Goal: Obtain resource: Obtain resource

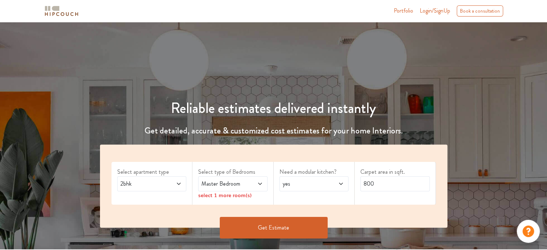
scroll to position [8, 0]
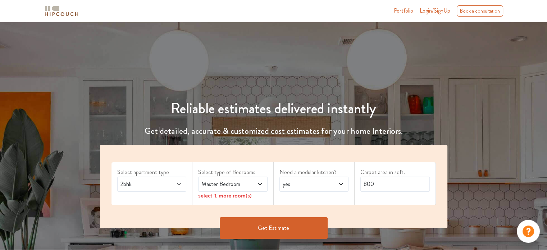
click at [155, 180] on span "2bhk" at bounding box center [142, 184] width 47 height 9
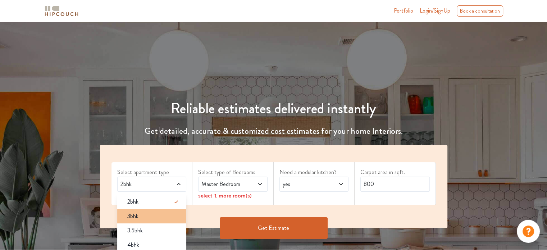
click at [154, 218] on div "3bhk" at bounding box center [153, 216] width 65 height 9
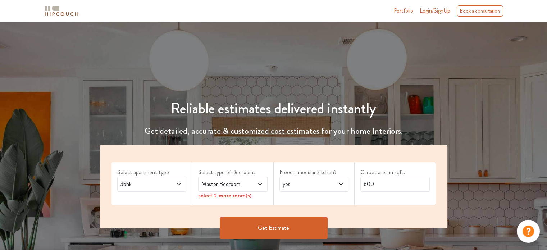
click at [243, 183] on span "Master Bedroom" at bounding box center [223, 184] width 47 height 9
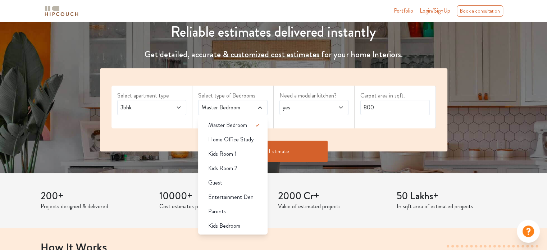
scroll to position [84, 0]
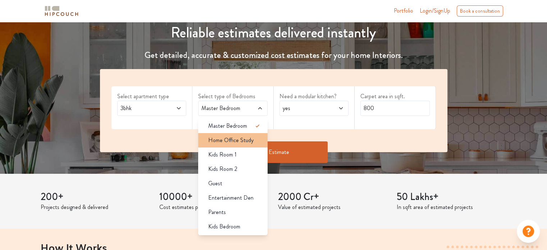
click at [247, 142] on span "Home Office Study" at bounding box center [230, 140] width 45 height 9
click at [261, 138] on icon at bounding box center [257, 140] width 9 height 9
click at [254, 153] on div "Kids Room 1" at bounding box center [234, 154] width 65 height 9
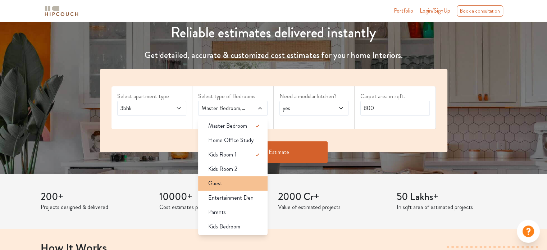
click at [247, 179] on div "Guest" at bounding box center [234, 183] width 65 height 9
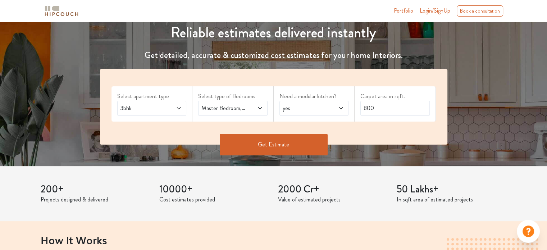
click at [247, 111] on span at bounding box center [255, 108] width 16 height 9
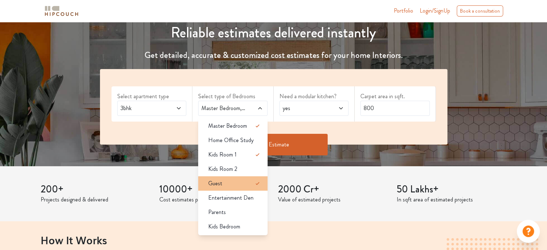
click at [253, 180] on icon at bounding box center [257, 183] width 9 height 9
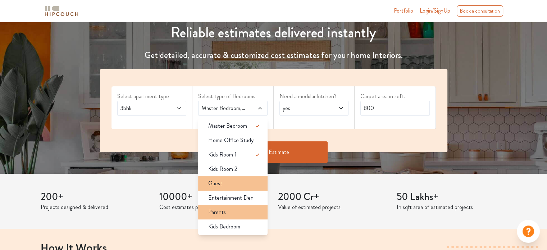
click at [249, 212] on div "Parents" at bounding box center [234, 212] width 65 height 9
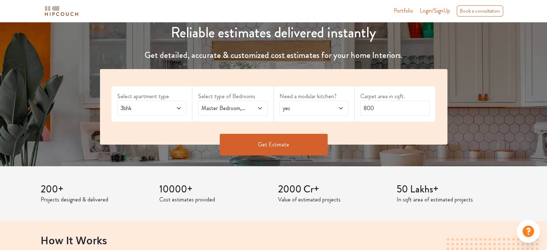
click at [239, 104] on span "Master Bedroom,Kids Room 1,Parents" at bounding box center [223, 108] width 47 height 9
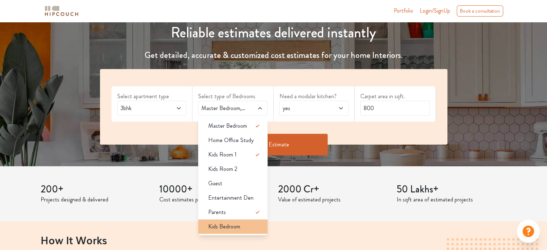
click at [237, 225] on span "Kids Bedroom" at bounding box center [224, 226] width 32 height 9
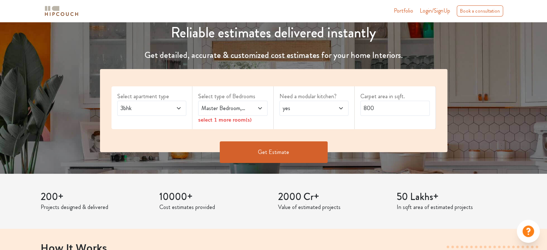
click at [239, 114] on div "Master Bedroom,Kids Bedroom" at bounding box center [232, 108] width 69 height 15
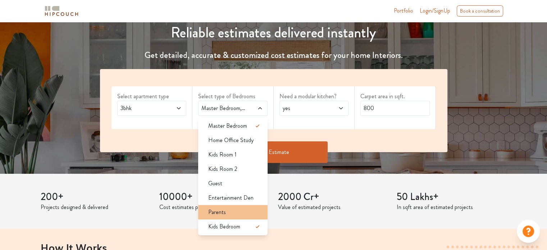
click at [256, 208] on div "Parents" at bounding box center [234, 212] width 65 height 9
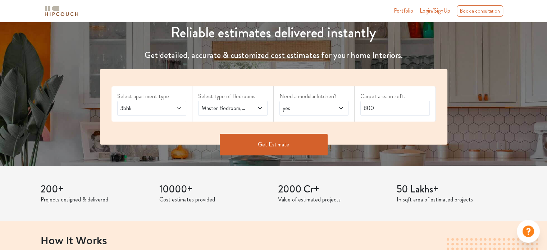
click at [306, 109] on span "yes" at bounding box center [304, 108] width 47 height 9
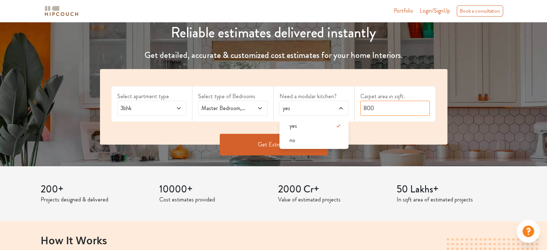
click at [376, 106] on input "800" at bounding box center [394, 108] width 69 height 15
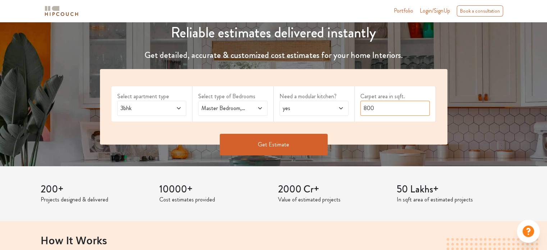
click at [365, 111] on input "800" at bounding box center [394, 108] width 69 height 15
click at [376, 107] on input "800" at bounding box center [394, 108] width 69 height 15
click at [292, 145] on button "Get Estimate" at bounding box center [274, 145] width 108 height 22
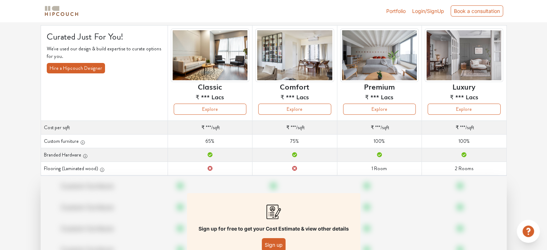
scroll to position [104, 0]
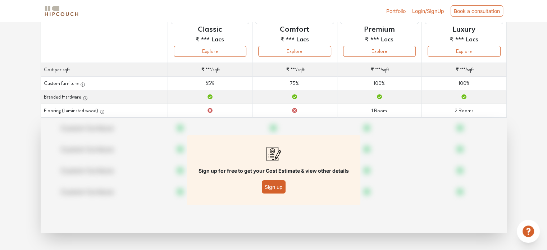
click at [273, 188] on button "Sign up" at bounding box center [274, 186] width 24 height 13
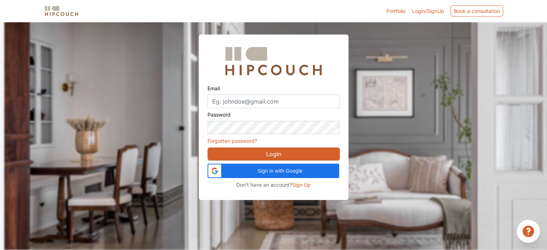
scroll to position [22, 0]
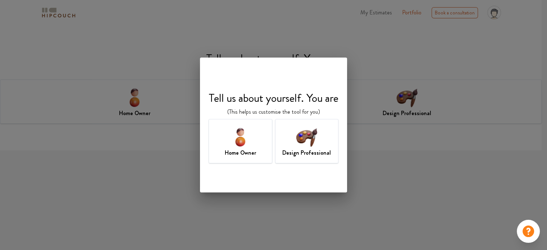
click at [298, 153] on h7 "Design Professional" at bounding box center [306, 152] width 49 height 9
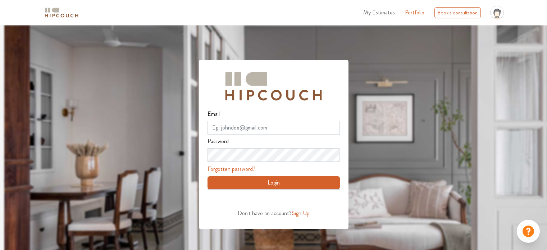
scroll to position [25, 0]
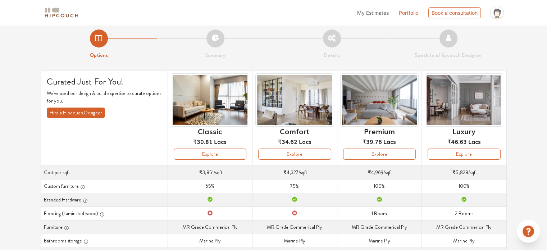
scroll to position [4, 0]
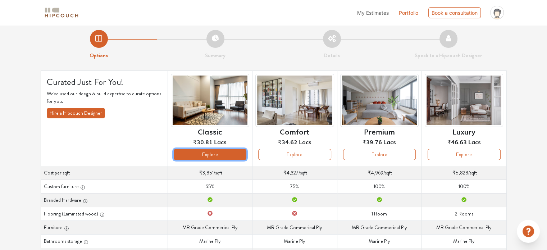
click at [225, 153] on button "Explore" at bounding box center [210, 154] width 73 height 11
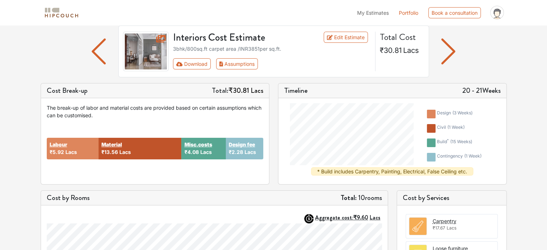
scroll to position [48, 0]
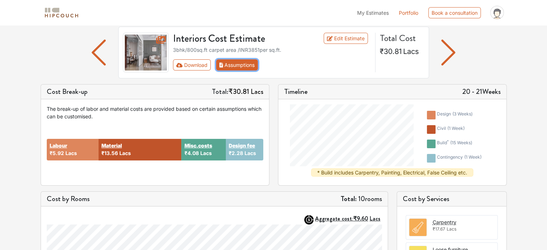
click at [236, 66] on button "Assumptions" at bounding box center [237, 64] width 42 height 11
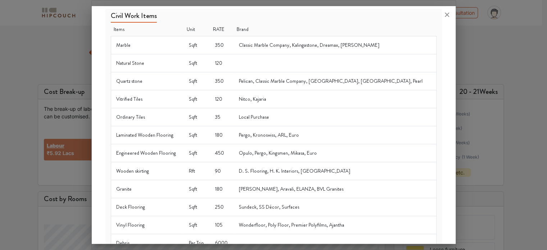
scroll to position [0, 0]
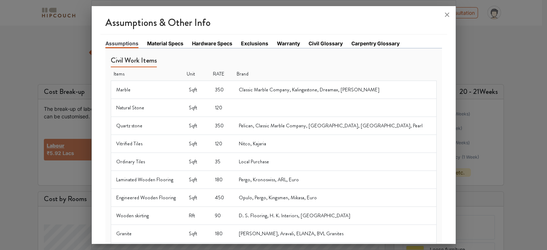
click at [285, 128] on td "Pelican, Classic Marble Company, Kalingastone, Alicante, Pearl" at bounding box center [335, 125] width 202 height 18
click at [287, 125] on td "Pelican, Classic Marble Company, Kalingastone, Alicante, Pearl" at bounding box center [335, 125] width 202 height 18
click at [169, 46] on link "Material Specs" at bounding box center [165, 44] width 36 height 8
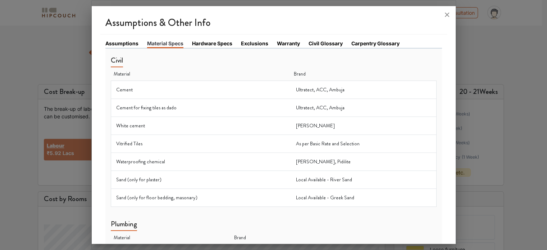
click at [216, 44] on link "Hardware Specs" at bounding box center [212, 44] width 40 height 8
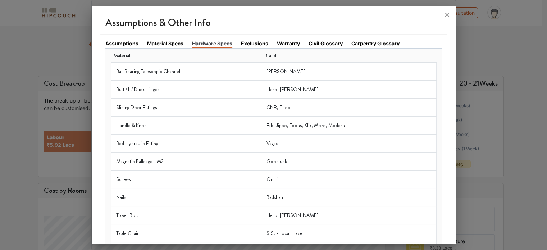
click at [253, 42] on link "Exclusions" at bounding box center [254, 44] width 27 height 8
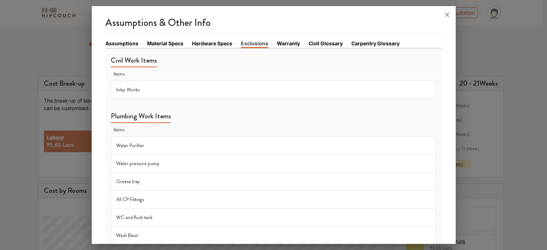
click at [306, 141] on td "Water Purifier" at bounding box center [273, 145] width 325 height 18
click at [288, 44] on link "Warranty" at bounding box center [288, 44] width 23 height 8
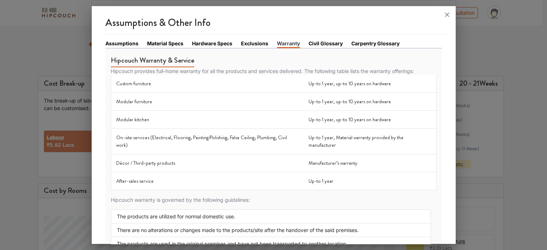
click at [331, 41] on link "Civil Glossary" at bounding box center [325, 44] width 34 height 8
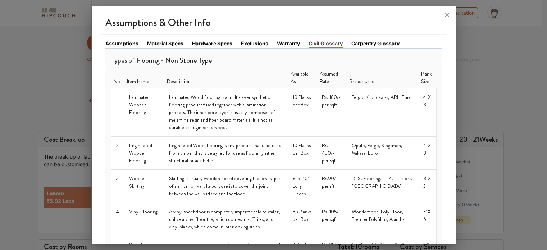
click at [379, 43] on link "Carpentry Glossary" at bounding box center [375, 44] width 48 height 8
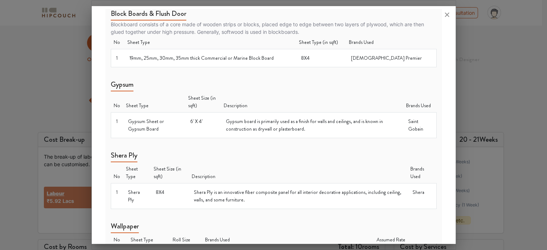
scroll to position [418, 0]
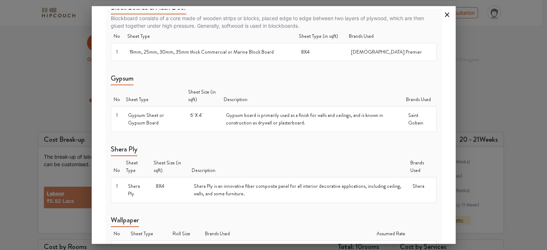
click at [442, 18] on icon at bounding box center [447, 15] width 12 height 12
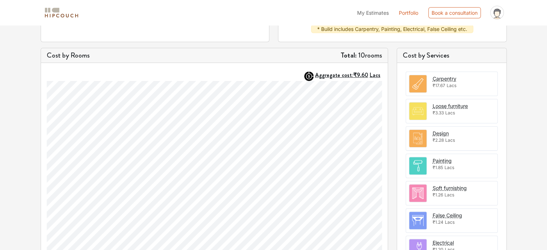
scroll to position [188, 0]
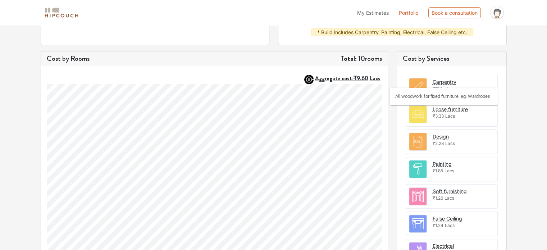
click at [432, 79] on div "Carpentry" at bounding box center [444, 82] width 24 height 8
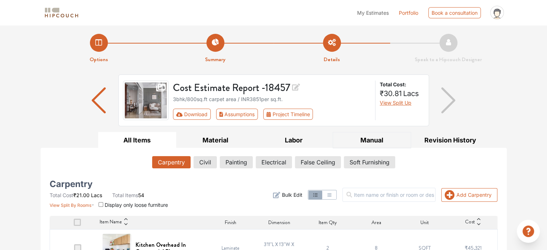
click at [367, 144] on button "Manual" at bounding box center [371, 140] width 78 height 16
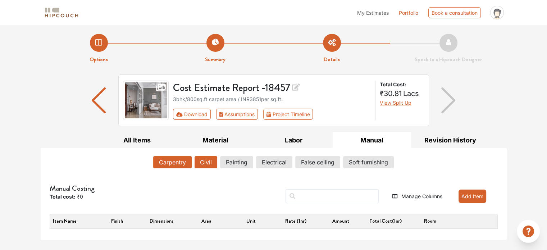
click at [208, 164] on button "Civil" at bounding box center [205, 162] width 23 height 12
click at [307, 139] on button "Labor" at bounding box center [293, 140] width 78 height 16
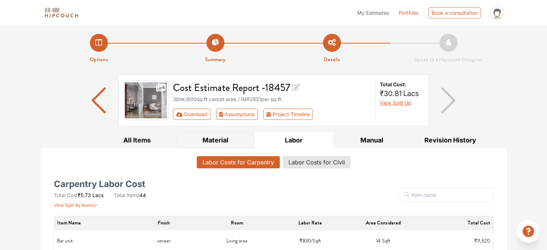
click at [226, 138] on button "Material" at bounding box center [215, 140] width 78 height 16
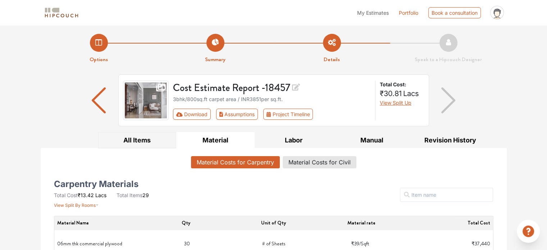
click at [148, 138] on button "All Items" at bounding box center [137, 140] width 78 height 16
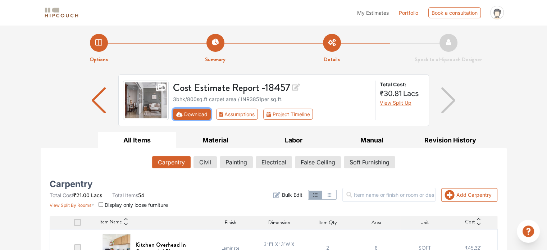
click at [185, 115] on button "Download" at bounding box center [192, 114] width 38 height 11
click at [193, 116] on button "Download" at bounding box center [192, 114] width 38 height 11
click at [198, 109] on button "Download" at bounding box center [192, 114] width 38 height 11
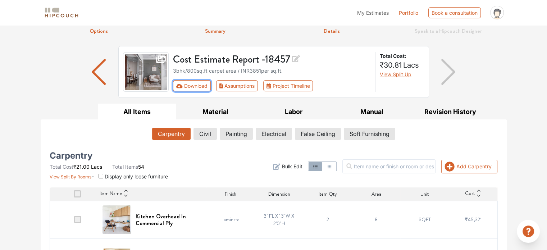
scroll to position [27, 0]
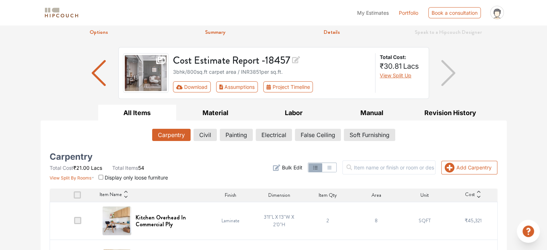
click at [81, 192] on span at bounding box center [77, 194] width 7 height 7
click at [74, 197] on input "checkbox" at bounding box center [74, 197] width 0 height 0
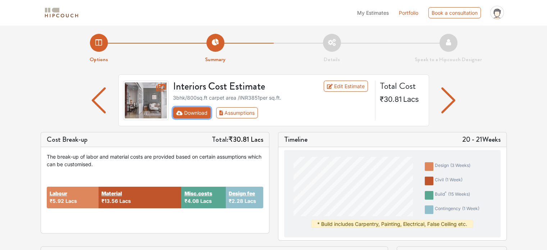
click at [191, 118] on button "Download" at bounding box center [192, 112] width 38 height 11
click at [187, 110] on button "Download" at bounding box center [192, 112] width 38 height 11
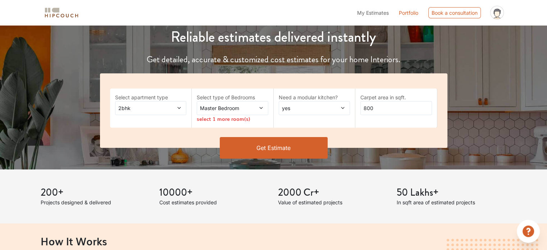
scroll to position [83, 0]
click at [245, 111] on span "Master Bedroom" at bounding box center [222, 108] width 49 height 8
click at [174, 107] on span at bounding box center [173, 108] width 16 height 8
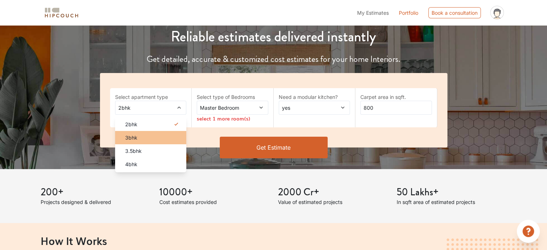
click at [158, 141] on div "3bhk" at bounding box center [152, 138] width 67 height 8
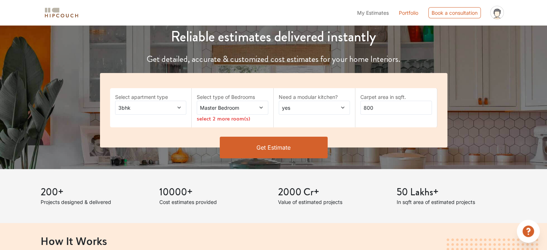
click at [247, 105] on span at bounding box center [255, 108] width 16 height 8
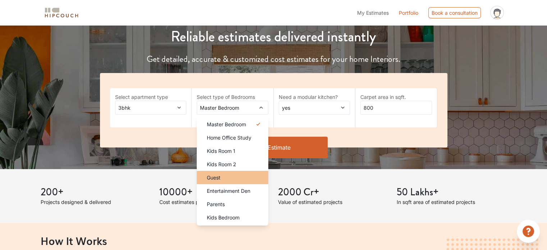
click at [254, 175] on div "Guest" at bounding box center [234, 178] width 67 height 8
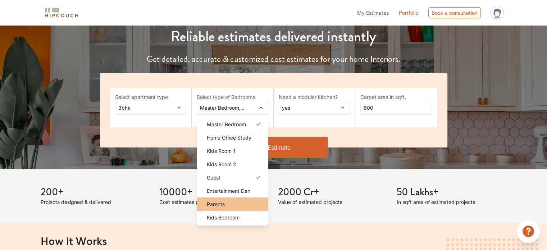
click at [244, 199] on li "Parents" at bounding box center [233, 203] width 72 height 13
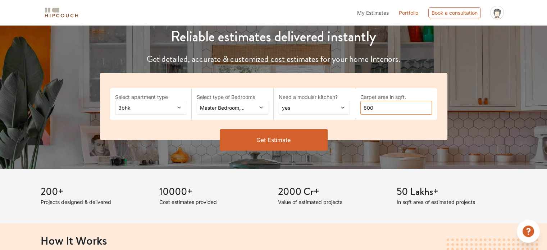
drag, startPoint x: 381, startPoint y: 104, endPoint x: 354, endPoint y: 109, distance: 27.0
click at [354, 109] on div "Select apartment type 3bhk Select type of Bedrooms Master Bedroom,Guest,Parents…" at bounding box center [273, 106] width 347 height 67
type input "1000"
click at [305, 143] on button "Get Estimate" at bounding box center [274, 140] width 108 height 22
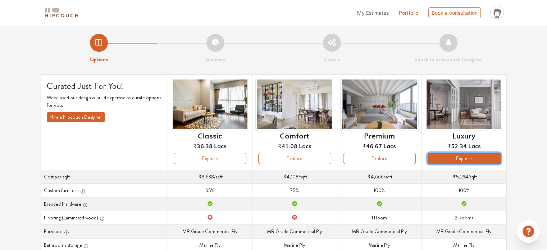
click at [456, 160] on button "Explore" at bounding box center [463, 158] width 73 height 11
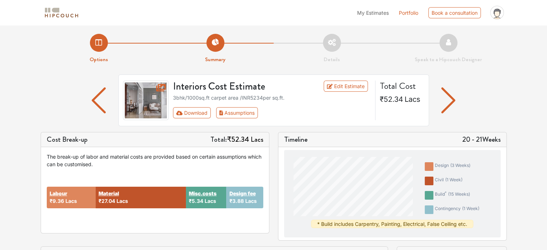
click at [283, 98] on div "3bhk / 1000 sq.ft carpet area /INR 5234 per sq.ft." at bounding box center [272, 98] width 198 height 8
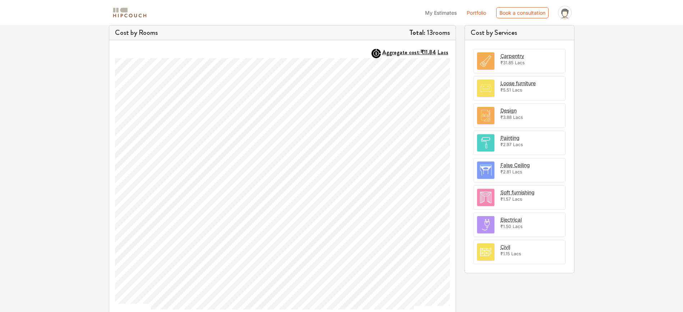
scroll to position [220, 0]
drag, startPoint x: 492, startPoint y: 1, endPoint x: 533, endPoint y: 279, distance: 281.7
click at [533, 249] on div "Cost by Services Carpentry ₹31.85 Lacs Loose furniture ₹5.51 Lacs Design ₹3.88 …" at bounding box center [519, 171] width 119 height 291
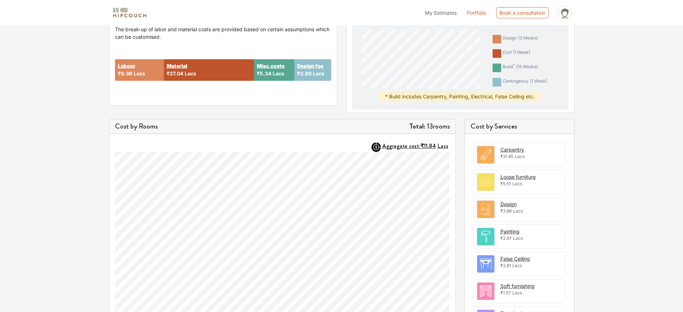
scroll to position [125, 0]
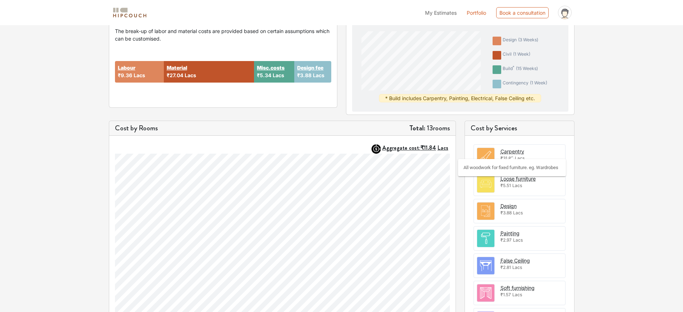
click at [516, 154] on div "Carpentry" at bounding box center [513, 152] width 24 height 8
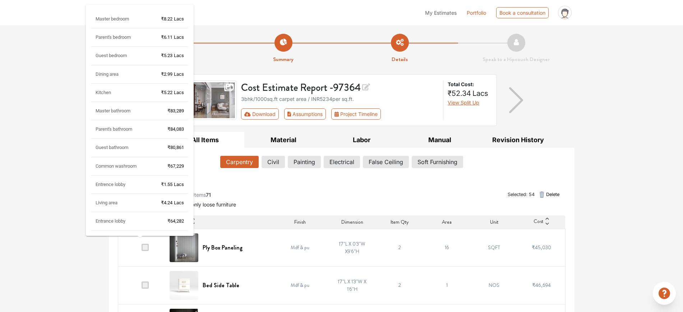
click at [151, 16] on div "Master bedroom ₹8.22 Lacs" at bounding box center [139, 22] width 97 height 13
click at [118, 19] on span "Master bedroom" at bounding box center [112, 18] width 33 height 5
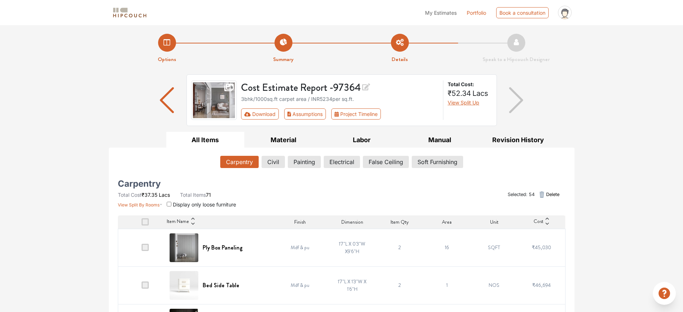
click at [195, 208] on span "Display only loose furniture" at bounding box center [204, 205] width 63 height 6
click at [169, 206] on input "checkbox" at bounding box center [169, 204] width 5 height 5
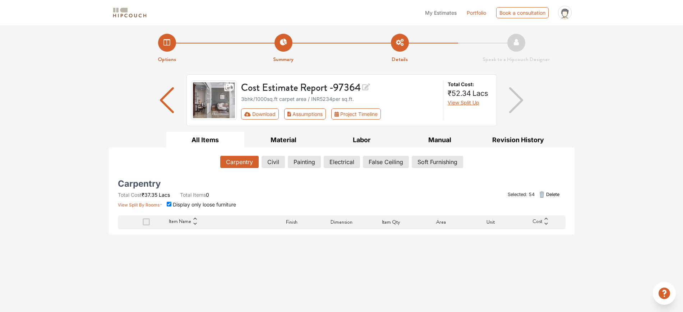
click at [169, 206] on input "checkbox" at bounding box center [169, 204] width 5 height 5
checkbox input "false"
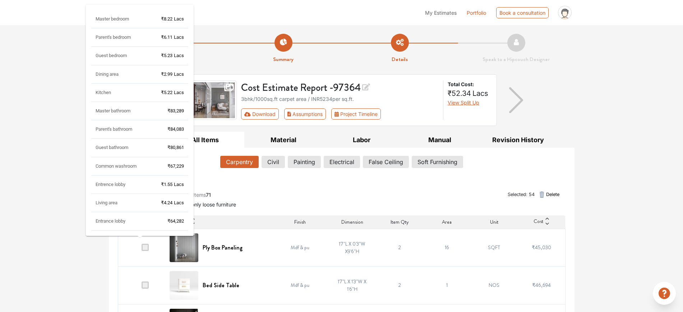
click at [164, 206] on div "Living area ₹4.24 Lacs" at bounding box center [139, 206] width 97 height 13
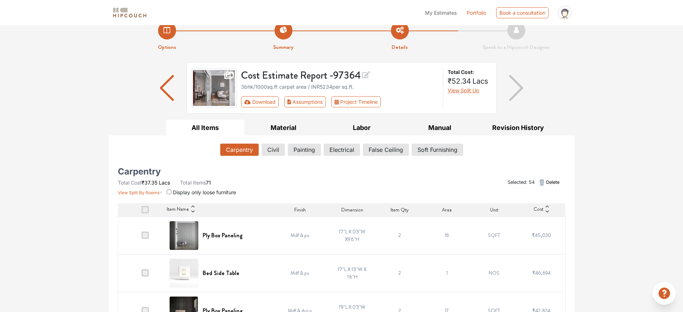
scroll to position [13, 0]
click at [287, 122] on button "Material" at bounding box center [283, 127] width 78 height 16
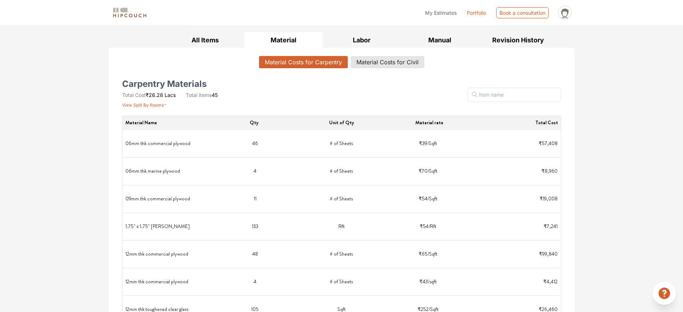
scroll to position [100, 0]
click at [221, 41] on button "All Items" at bounding box center [205, 40] width 78 height 16
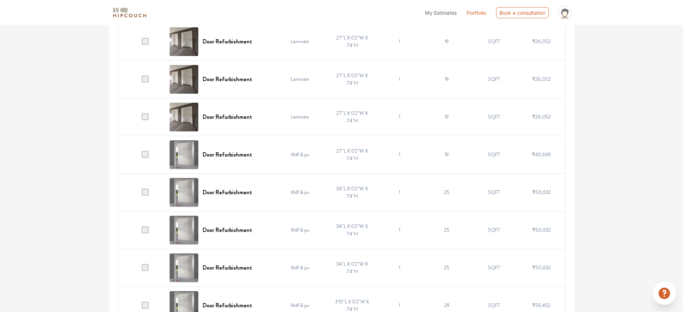
scroll to position [734, 0]
click at [297, 157] on td "Mdf & pu" at bounding box center [300, 155] width 58 height 38
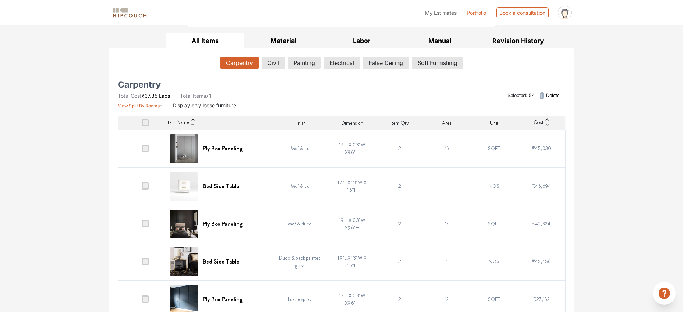
scroll to position [98, 0]
click at [274, 66] on button "Civil" at bounding box center [273, 64] width 23 height 12
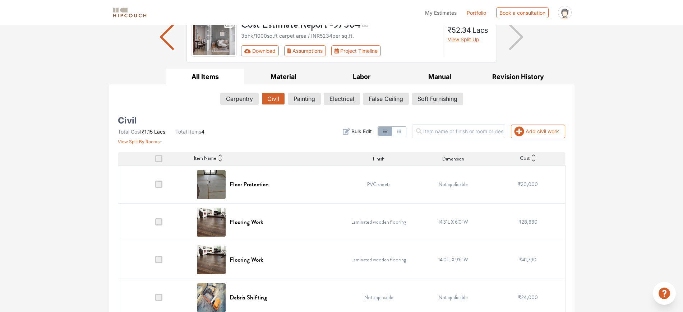
scroll to position [75, 0]
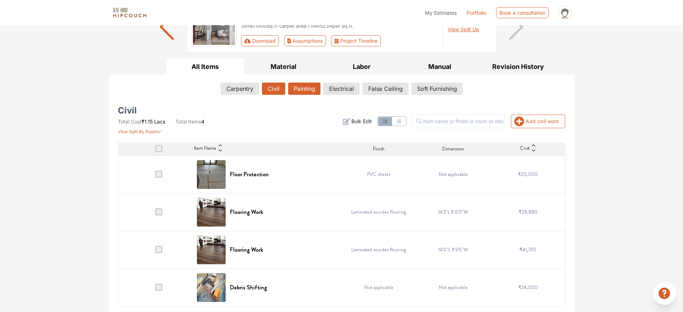
click at [307, 84] on button "Painting" at bounding box center [304, 89] width 32 height 12
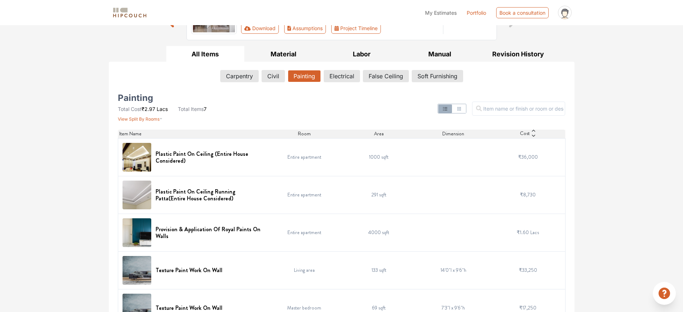
scroll to position [85, 0]
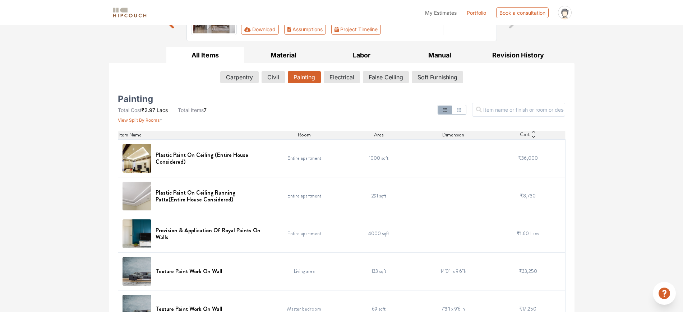
click at [461, 110] on icon "button" at bounding box center [460, 110] width 4 height 4
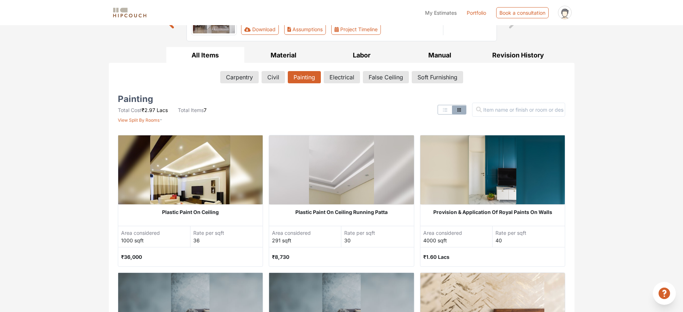
click at [448, 112] on icon "button" at bounding box center [445, 110] width 6 height 6
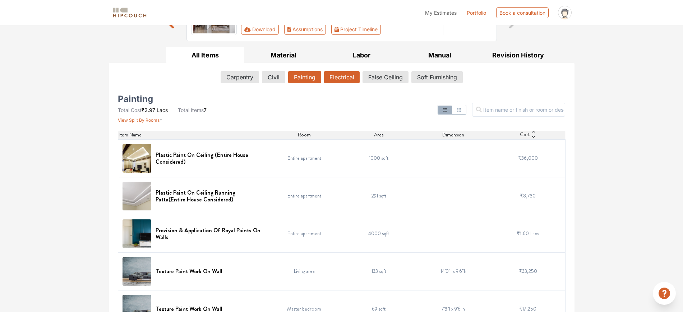
click at [343, 82] on button "Electrical" at bounding box center [342, 77] width 36 height 12
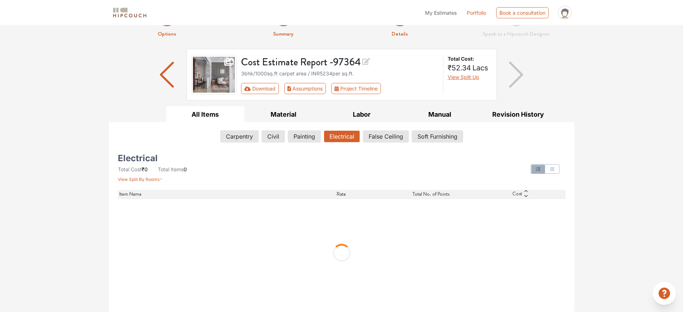
scroll to position [0, 0]
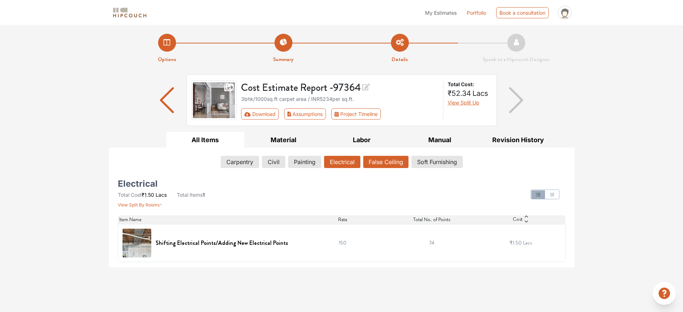
click at [377, 166] on button "False Ceiling" at bounding box center [385, 162] width 45 height 12
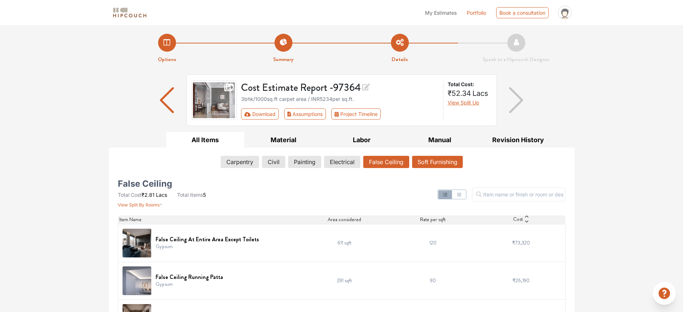
click at [427, 159] on button "Soft Furnishing" at bounding box center [437, 162] width 51 height 12
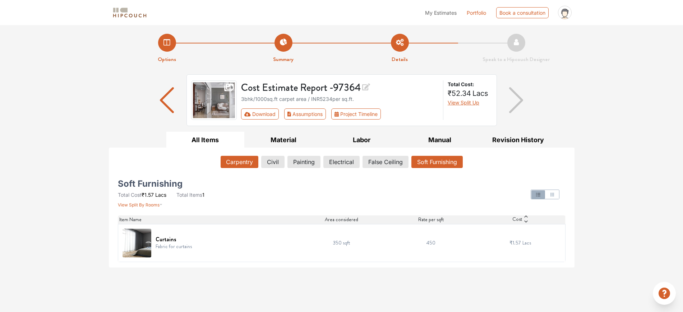
click at [241, 161] on button "Carpentry" at bounding box center [240, 162] width 38 height 12
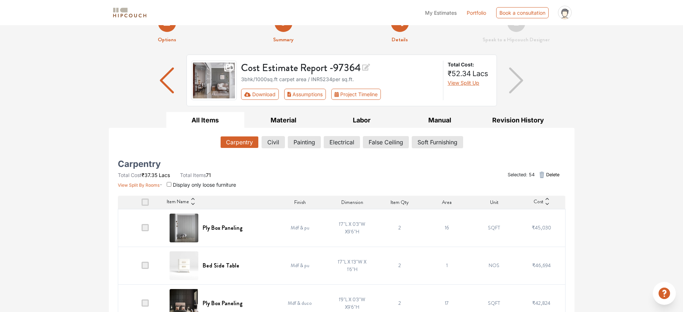
scroll to position [19, 0]
click at [433, 117] on button "Manual" at bounding box center [440, 121] width 78 height 16
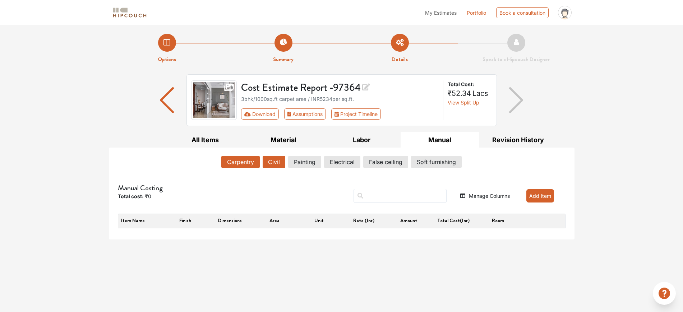
click at [276, 161] on button "Civil" at bounding box center [274, 162] width 23 height 12
click at [382, 144] on button "Labor" at bounding box center [362, 140] width 78 height 16
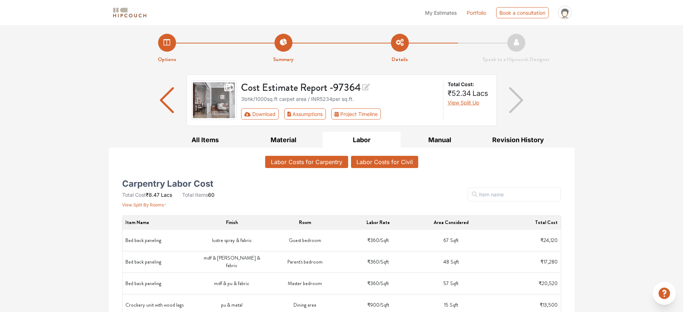
click at [387, 167] on button "Labor Costs for Civil" at bounding box center [384, 162] width 67 height 12
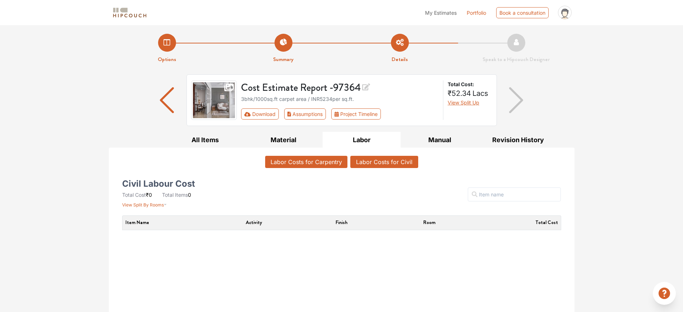
click at [315, 166] on button "Labor Costs for Carpentry" at bounding box center [306, 162] width 82 height 12
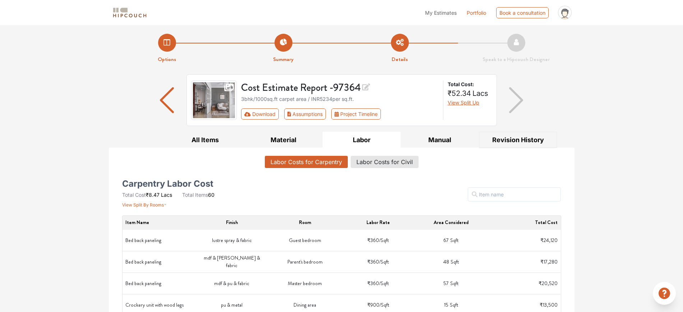
click at [504, 146] on button "Revision History" at bounding box center [518, 140] width 78 height 16
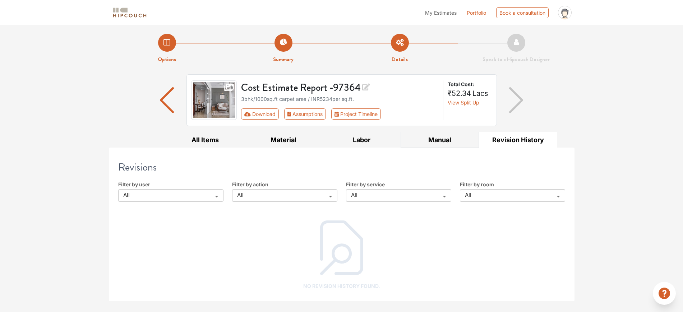
click at [453, 146] on button "Manual" at bounding box center [440, 140] width 78 height 16
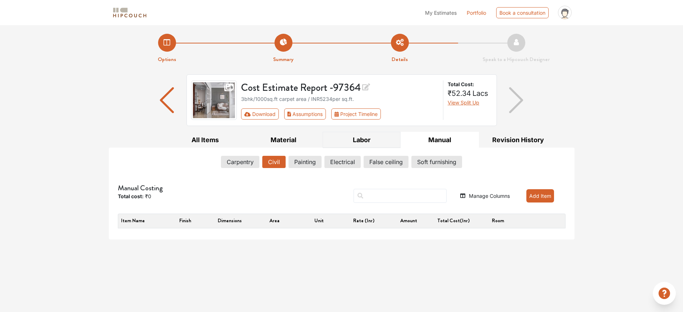
click at [392, 138] on button "Labor" at bounding box center [362, 140] width 78 height 16
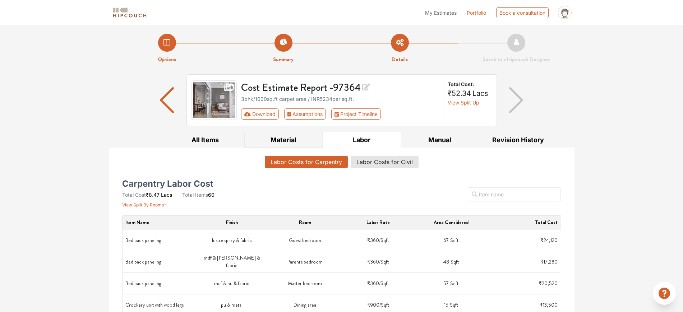
click at [309, 143] on button "Material" at bounding box center [283, 140] width 78 height 16
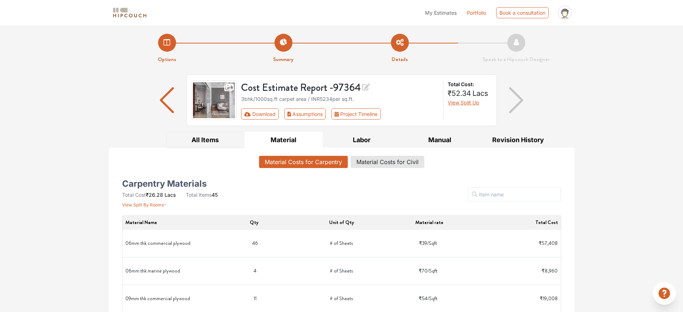
click at [225, 146] on button "All Items" at bounding box center [205, 140] width 78 height 16
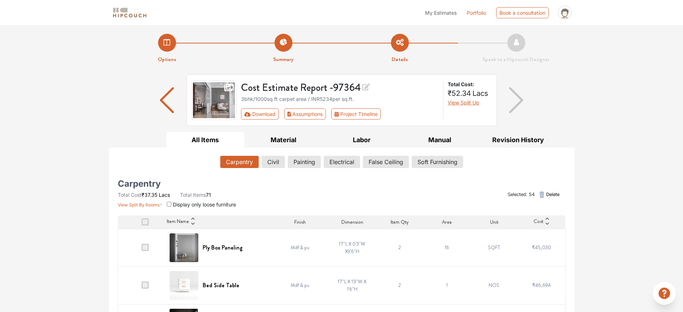
click at [290, 196] on div "Selected: 54 Delete" at bounding box center [418, 194] width 304 height 27
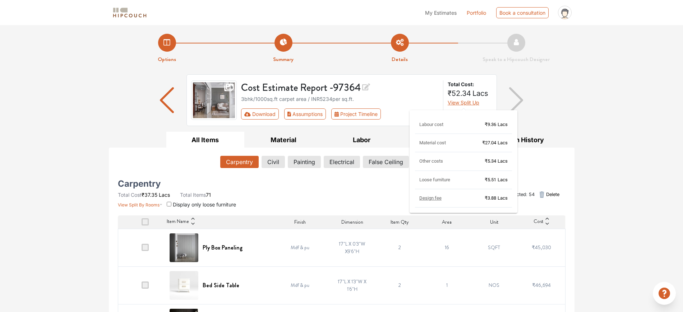
click at [475, 103] on span "View Split Up" at bounding box center [464, 103] width 32 height 6
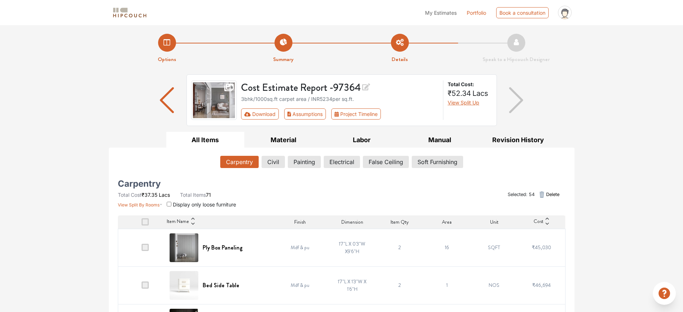
click at [262, 201] on div "Carpentry Total Cost ₹37.35 Lacs Total Items 71 View Split By Rooms Display onl…" at bounding box center [190, 194] width 152 height 27
click at [306, 113] on button "Assumptions" at bounding box center [305, 114] width 42 height 11
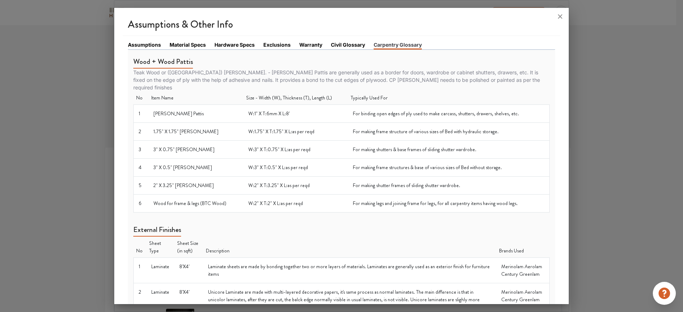
click at [147, 43] on link "Assumptions" at bounding box center [144, 45] width 33 height 8
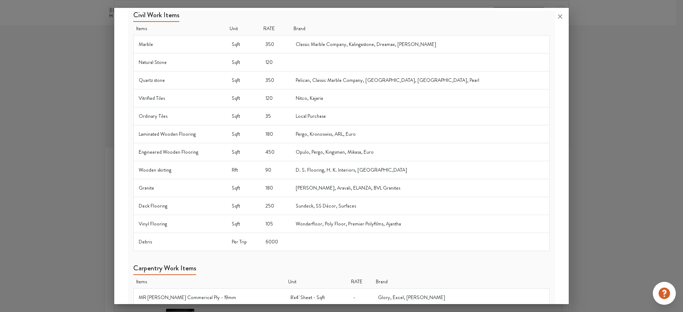
scroll to position [47, 0]
click at [221, 99] on td "Vitrified Tiles" at bounding box center [179, 98] width 93 height 18
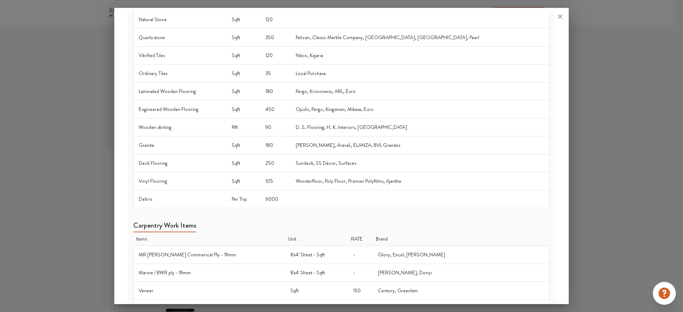
scroll to position [0, 0]
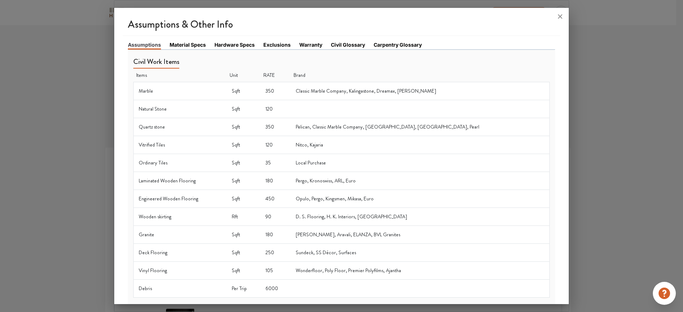
click at [195, 44] on link "Material Specs" at bounding box center [188, 45] width 36 height 8
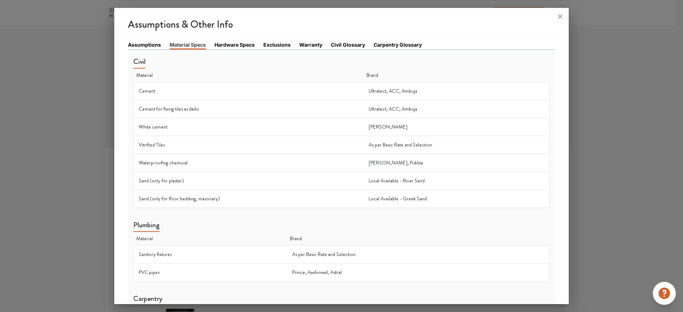
click at [143, 46] on link "Assumptions" at bounding box center [144, 45] width 33 height 8
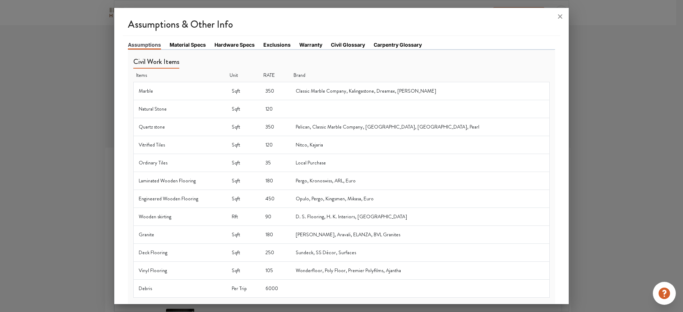
click at [197, 45] on link "Material Specs" at bounding box center [188, 45] width 36 height 8
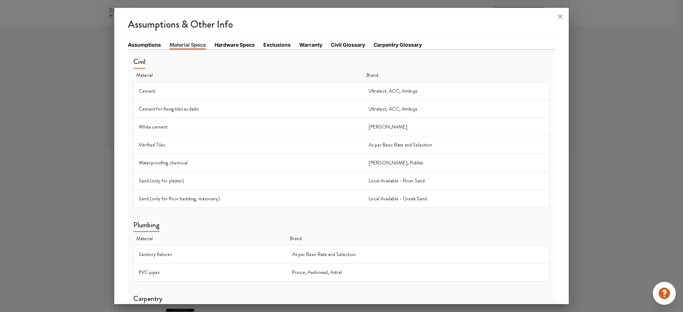
click at [233, 42] on link "Hardware Specs" at bounding box center [235, 45] width 40 height 8
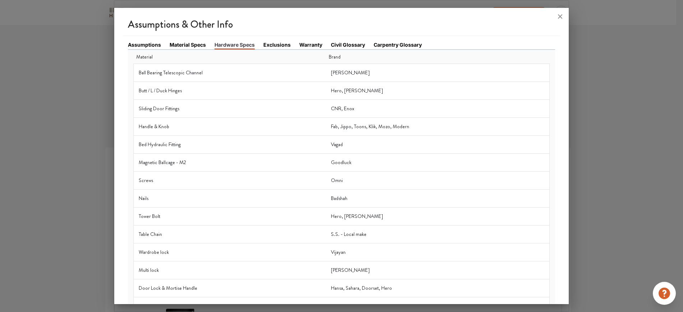
click at [271, 44] on link "Exclusions" at bounding box center [276, 45] width 27 height 8
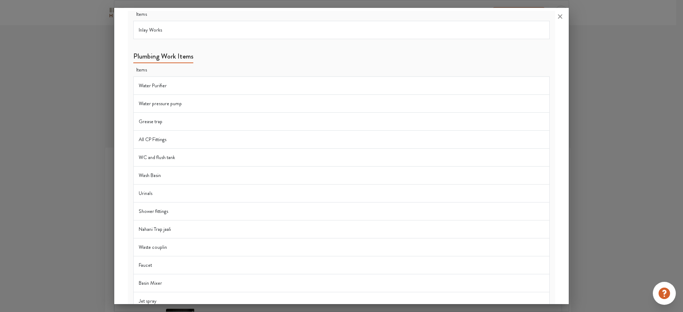
scroll to position [60, 0]
click at [295, 111] on td "Water pressure pump" at bounding box center [341, 105] width 416 height 18
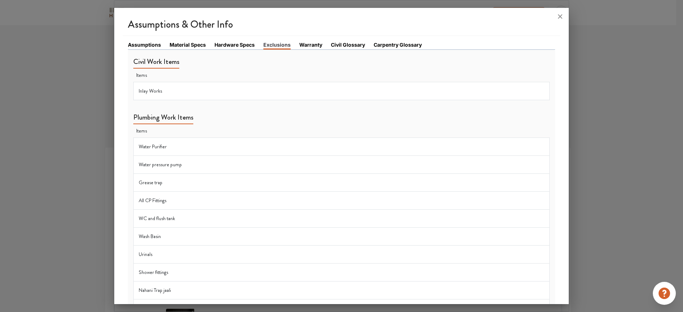
click at [314, 45] on link "Warranty" at bounding box center [310, 45] width 23 height 8
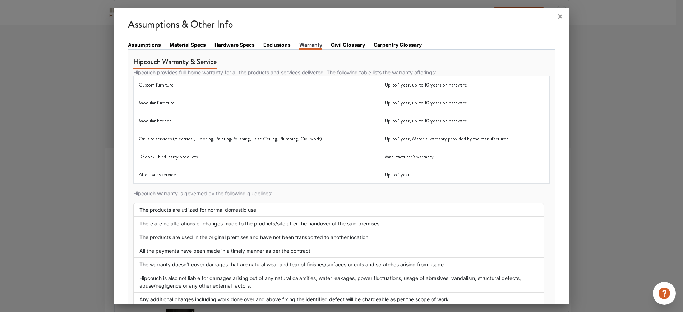
click at [353, 41] on link "Civil Glossary" at bounding box center [348, 45] width 34 height 8
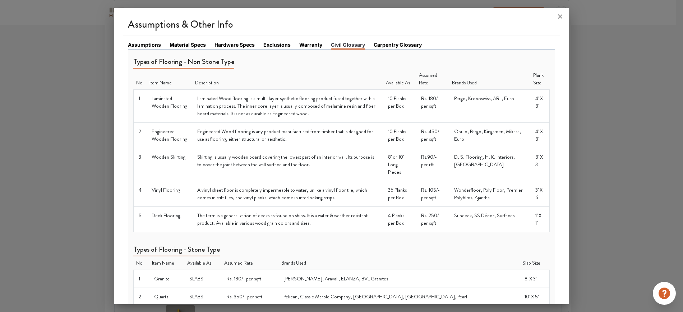
click at [389, 46] on link "Carpentry Glossary" at bounding box center [398, 45] width 48 height 8
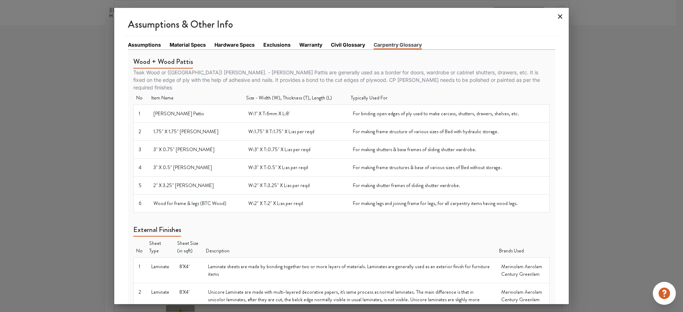
click at [546, 19] on icon at bounding box center [561, 17] width 12 height 12
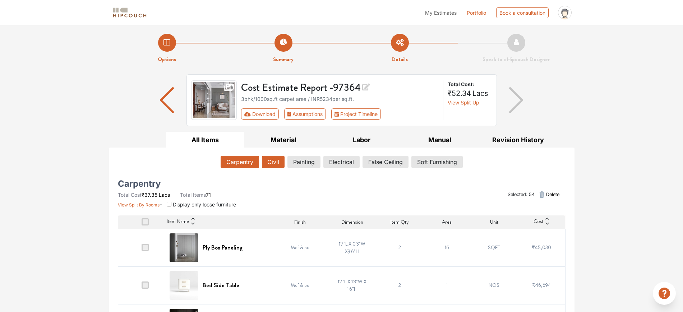
click at [275, 164] on button "Civil" at bounding box center [273, 162] width 23 height 12
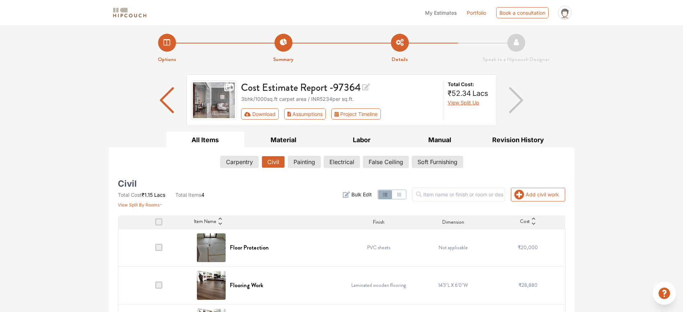
scroll to position [75, 0]
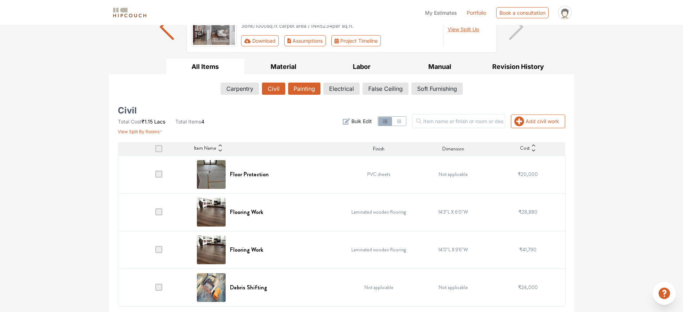
click at [300, 92] on button "Painting" at bounding box center [304, 89] width 32 height 12
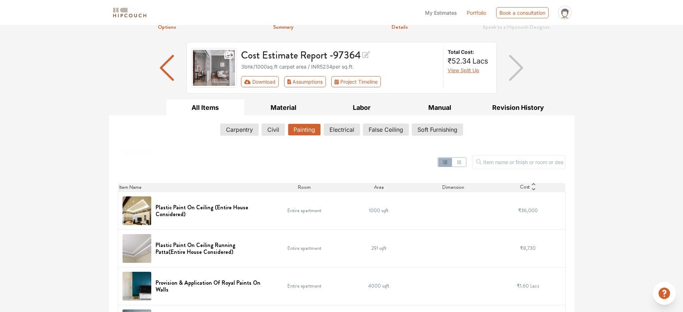
scroll to position [0, 0]
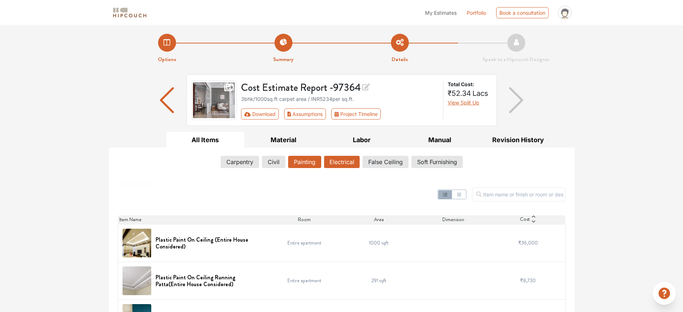
click at [334, 164] on button "Electrical" at bounding box center [342, 162] width 36 height 12
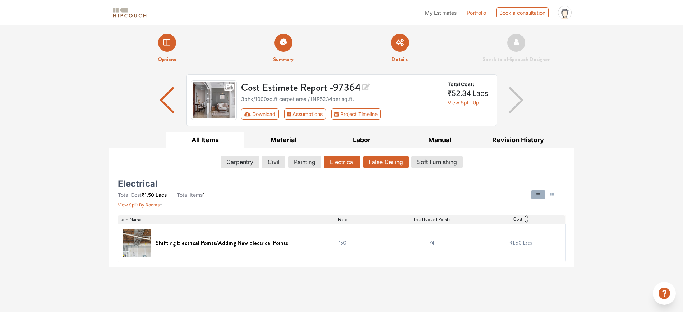
click at [382, 166] on button "False Ceiling" at bounding box center [385, 162] width 45 height 12
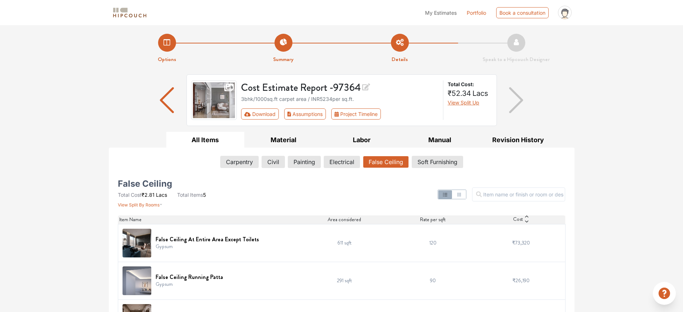
scroll to position [109, 0]
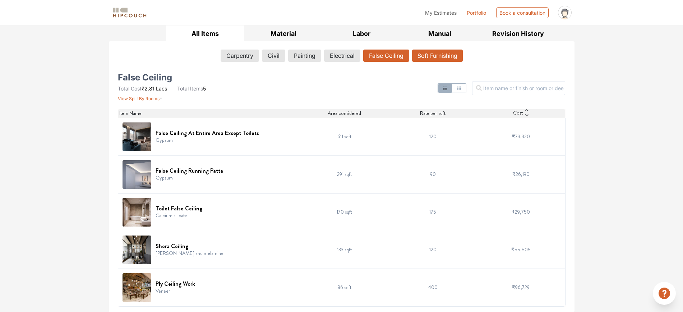
click at [419, 55] on button "Soft Furnishing" at bounding box center [437, 56] width 51 height 12
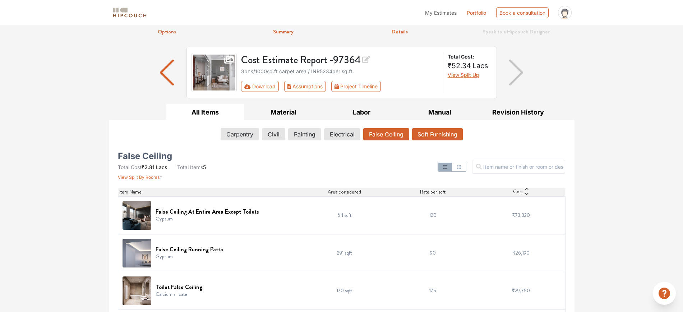
scroll to position [0, 0]
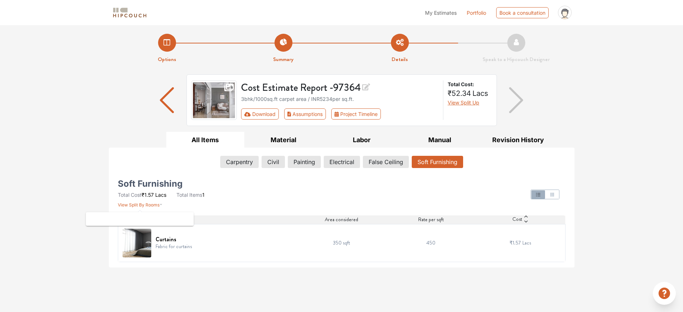
click at [160, 207] on icon "button" at bounding box center [161, 203] width 3 height 9
click at [245, 208] on div "Soft Furnishing Total Cost ₹1.57 Lacs Total Items 1 View Split By Rooms" at bounding box center [189, 194] width 143 height 27
click at [287, 142] on button "Material" at bounding box center [283, 140] width 78 height 16
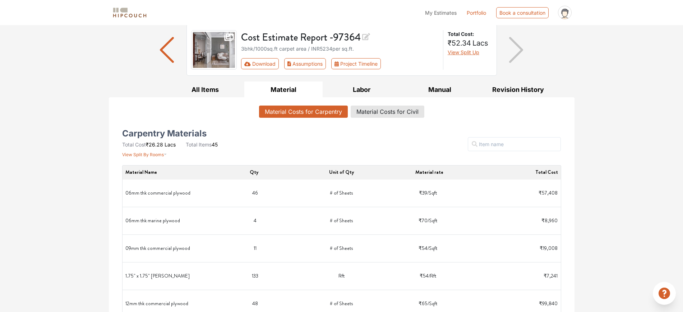
scroll to position [50, 0]
click at [373, 110] on button "Material Costs for Civil" at bounding box center [387, 112] width 73 height 12
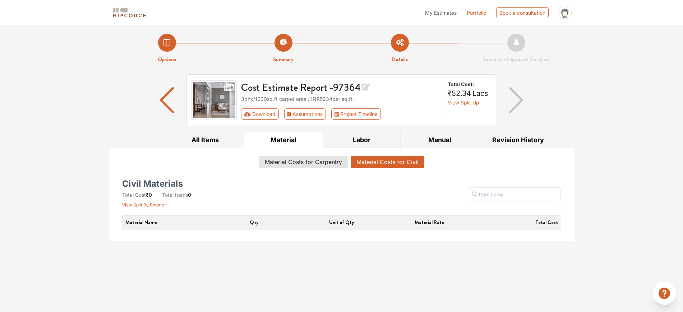
click at [369, 145] on button "Labor" at bounding box center [362, 140] width 78 height 16
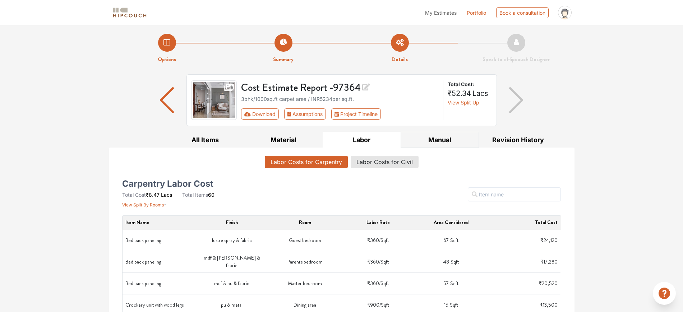
click at [428, 146] on button "Manual" at bounding box center [440, 140] width 78 height 16
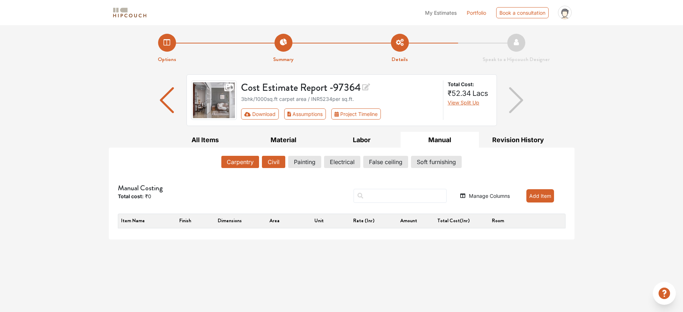
click at [247, 165] on button "Carpentry" at bounding box center [240, 162] width 38 height 12
click at [312, 165] on button "Painting" at bounding box center [305, 162] width 32 height 12
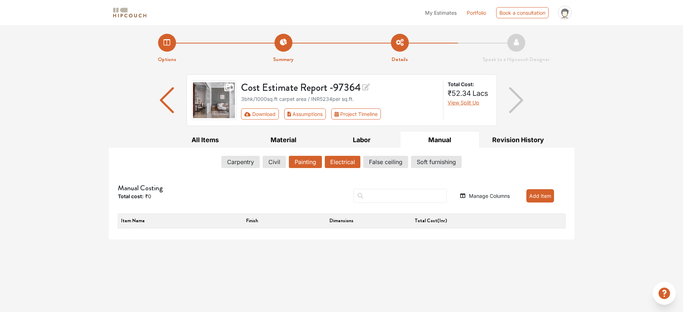
click at [336, 162] on button "Electrical" at bounding box center [343, 162] width 36 height 12
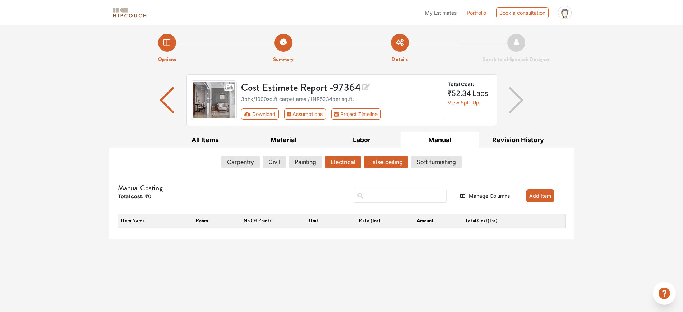
click at [387, 158] on button "False ceiling" at bounding box center [386, 162] width 44 height 12
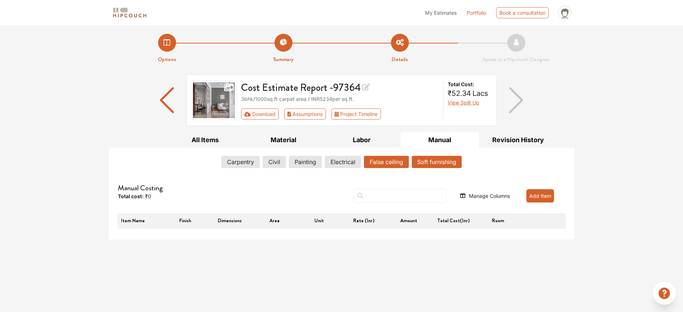
click at [428, 157] on button "Soft furnishing" at bounding box center [437, 162] width 50 height 12
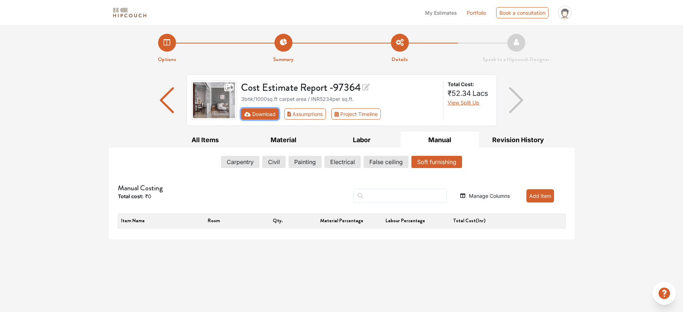
click at [262, 115] on button "Download" at bounding box center [260, 114] width 38 height 11
click at [214, 138] on button "All Items" at bounding box center [205, 140] width 78 height 16
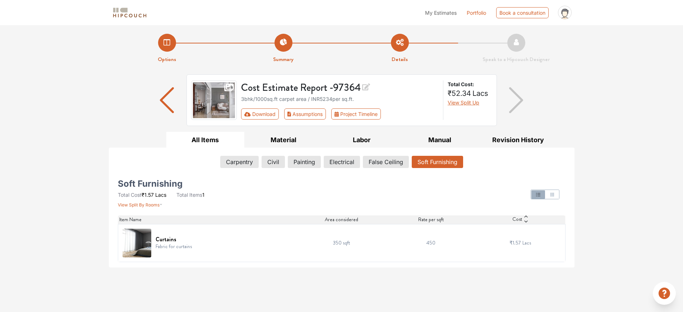
click at [170, 107] on img "button" at bounding box center [167, 100] width 14 height 26
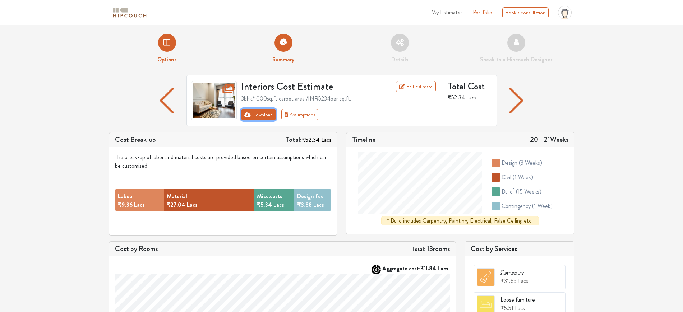
click at [259, 111] on button "Download" at bounding box center [258, 115] width 35 height 12
click at [254, 118] on button "Download" at bounding box center [258, 115] width 35 height 12
click at [225, 90] on icon at bounding box center [228, 88] width 12 height 9
click at [226, 84] on icon at bounding box center [228, 88] width 12 height 9
click at [250, 114] on icon "First group" at bounding box center [247, 114] width 6 height 4
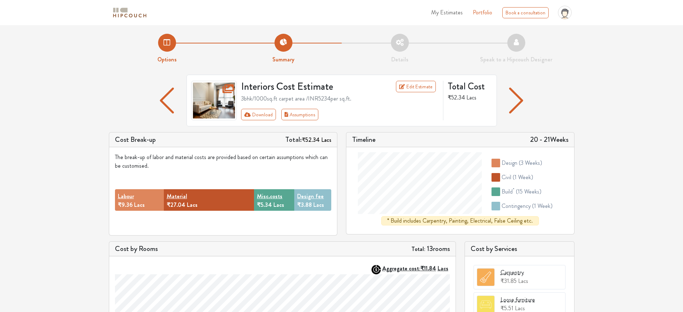
click at [518, 94] on img "button" at bounding box center [516, 101] width 14 height 26
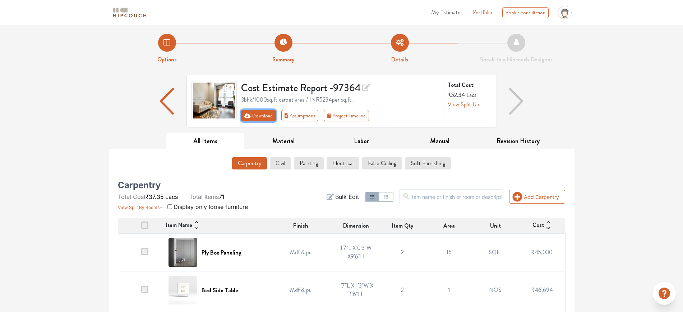
click at [254, 113] on button "Download" at bounding box center [258, 116] width 35 height 12
click at [264, 117] on button "Download" at bounding box center [258, 116] width 35 height 12
